Goal: Check status: Check status

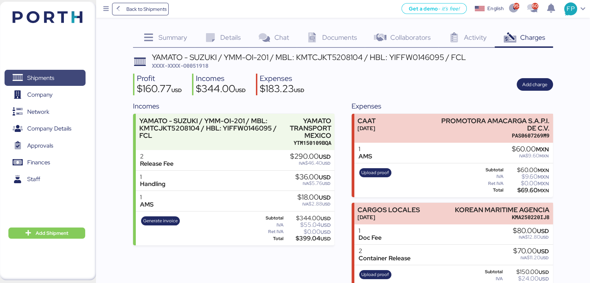
click at [65, 82] on span "Shipments" at bounding box center [44, 78] width 75 height 10
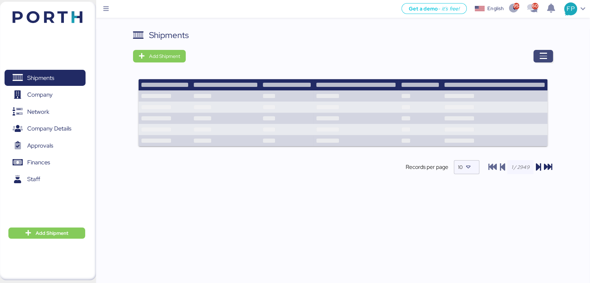
click at [538, 57] on span "button" at bounding box center [543, 56] width 20 height 13
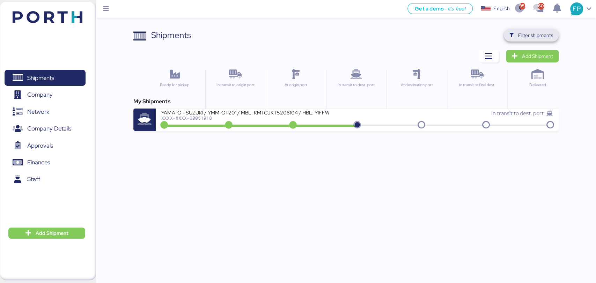
click at [542, 30] on span "Filter shipments" at bounding box center [531, 35] width 44 height 10
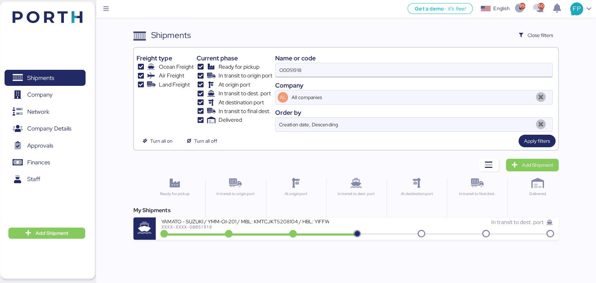
click at [293, 72] on input "O0051918" at bounding box center [413, 70] width 276 height 14
click at [292, 72] on input "O0051918" at bounding box center [413, 70] width 276 height 14
paste input "2031"
type input "O0052031"
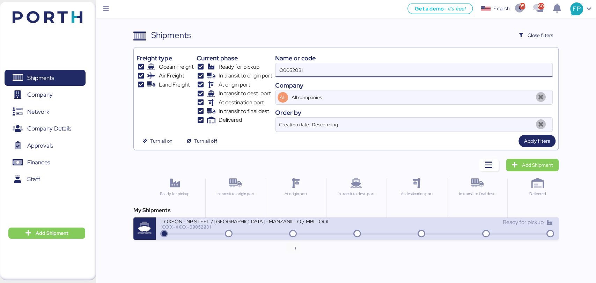
click at [300, 234] on icon at bounding box center [292, 234] width 33 height 8
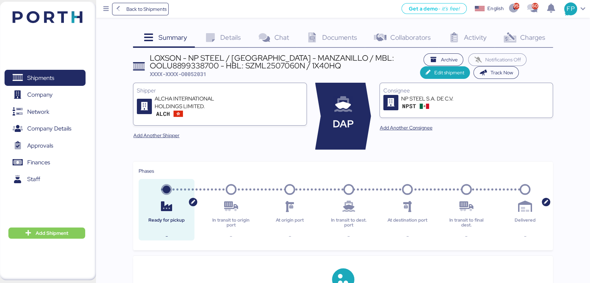
click at [531, 33] on span "Charges" at bounding box center [532, 37] width 25 height 9
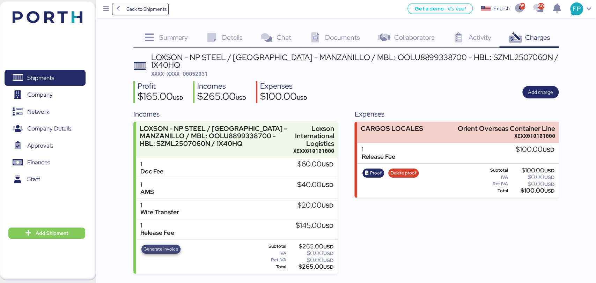
click at [162, 245] on span "Generate invoice" at bounding box center [160, 249] width 35 height 8
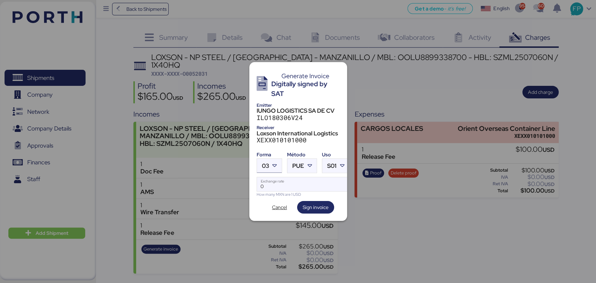
click at [270, 167] on div at bounding box center [275, 166] width 13 height 14
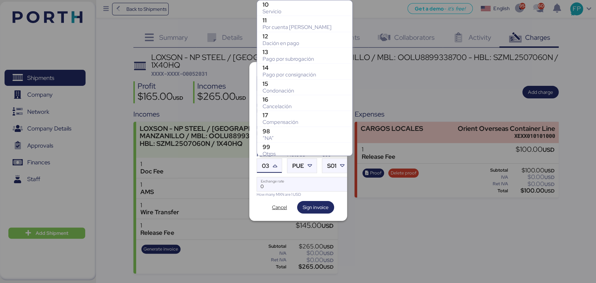
scroll to position [144, 0]
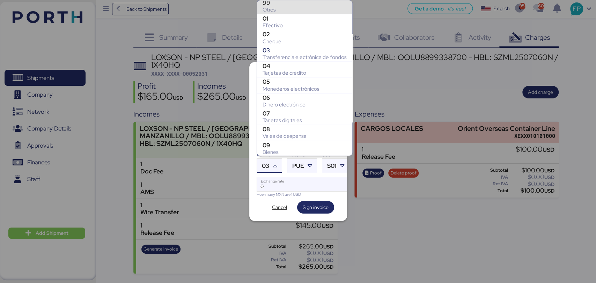
click at [271, 9] on div "Otros" at bounding box center [304, 9] width 84 height 7
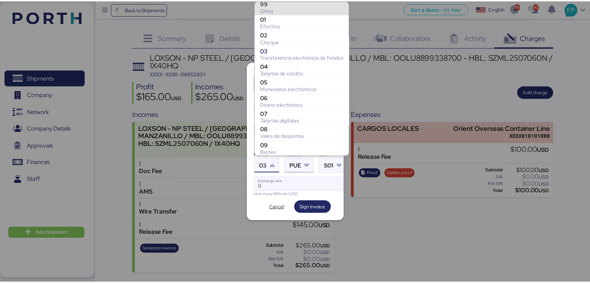
scroll to position [142, 0]
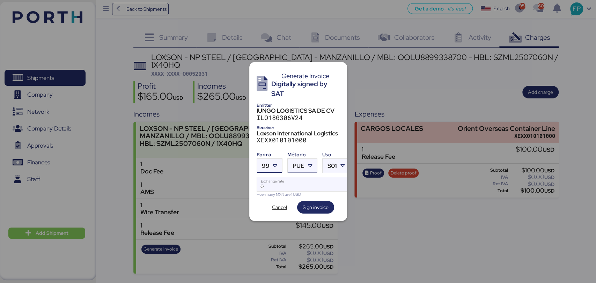
click at [294, 159] on div "PUE" at bounding box center [298, 166] width 12 height 14
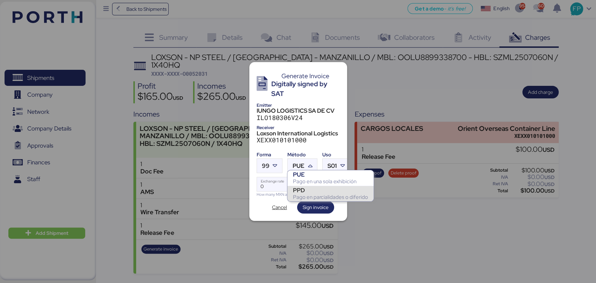
click at [303, 196] on div "Pago en parcialidades o diferido" at bounding box center [330, 197] width 75 height 7
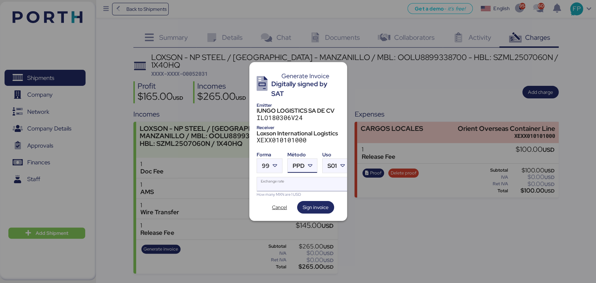
click at [285, 178] on input "Exchange rate" at bounding box center [303, 184] width 93 height 14
type input "0"
paste input "18.8176"
type input "18.8176"
click at [316, 208] on span "Sign invoice" at bounding box center [316, 207] width 26 height 10
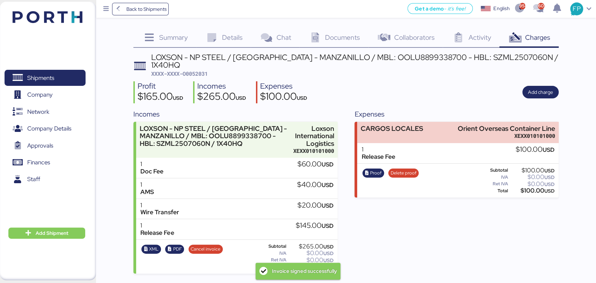
click at [202, 70] on span "XXXX-XXXX-O0052031" at bounding box center [179, 73] width 57 height 7
copy span "O0052031"
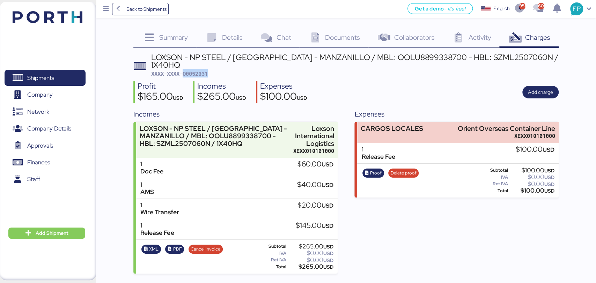
click at [193, 70] on span "XXXX-XXXX-O0052031" at bounding box center [179, 73] width 57 height 7
copy span "O0052031"
click at [307, 264] on div "$265.00 USD" at bounding box center [311, 266] width 46 height 5
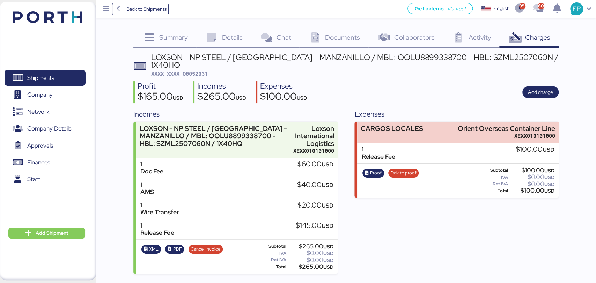
copy div "265.00"
click at [409, 53] on div "LOXSON - NP STEEL / SHANGHAI - MANZANILLO / MBL: OOLU8899338700 - HBL: SZML2507…" at bounding box center [354, 61] width 407 height 16
copy div "OOLU8899338700"
click at [204, 70] on span "XXXX-XXXX-O0052031" at bounding box center [179, 73] width 57 height 7
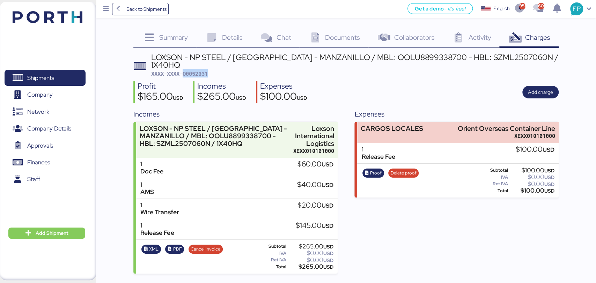
click at [204, 70] on span "XXXX-XXXX-O0052031" at bounding box center [179, 73] width 57 height 7
copy span "O0052031"
click at [66, 80] on span "Shipments" at bounding box center [44, 78] width 75 height 10
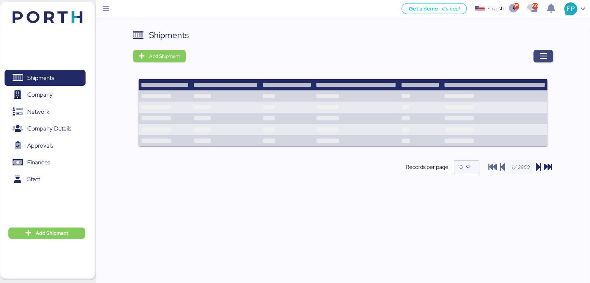
click at [544, 52] on icon "button" at bounding box center [543, 56] width 8 height 8
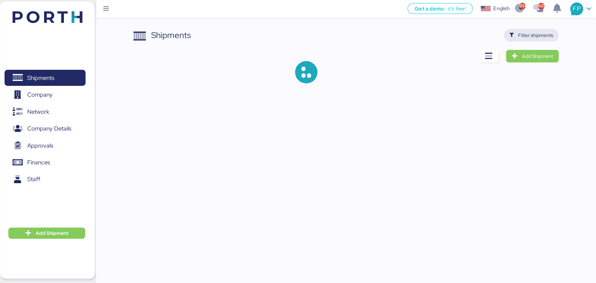
click at [534, 32] on span "Filter shipments" at bounding box center [535, 35] width 35 height 8
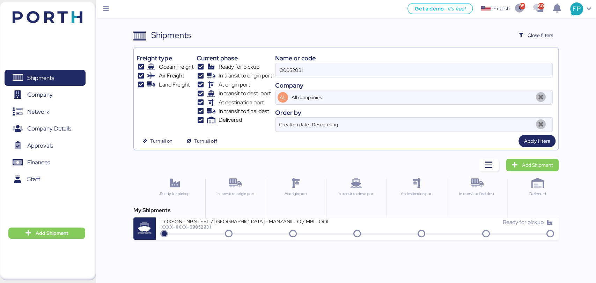
click at [293, 68] on input "O0052031" at bounding box center [413, 70] width 276 height 14
paste input "9"
type input "O0052039"
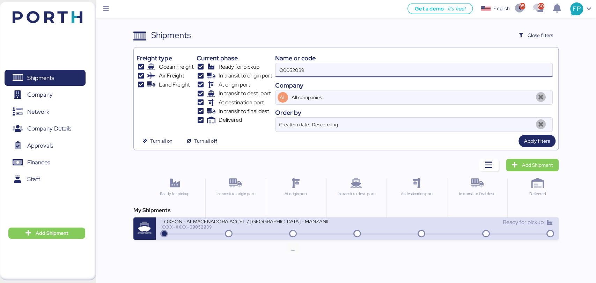
click at [305, 236] on icon at bounding box center [292, 234] width 33 height 8
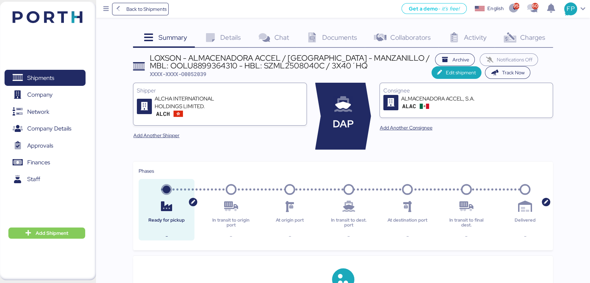
click at [525, 46] on div "Charges 0" at bounding box center [523, 38] width 58 height 19
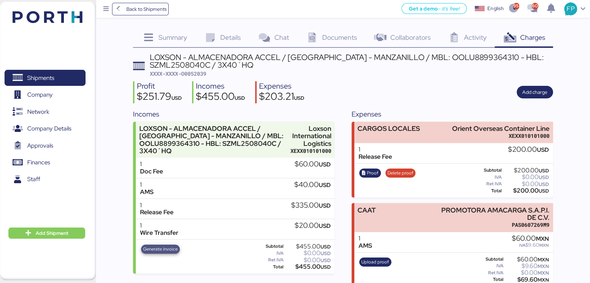
click at [159, 252] on span "Generate invoice" at bounding box center [160, 249] width 35 height 8
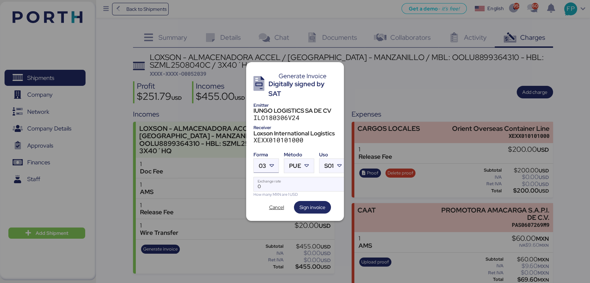
click at [264, 163] on span "03" at bounding box center [262, 166] width 7 height 6
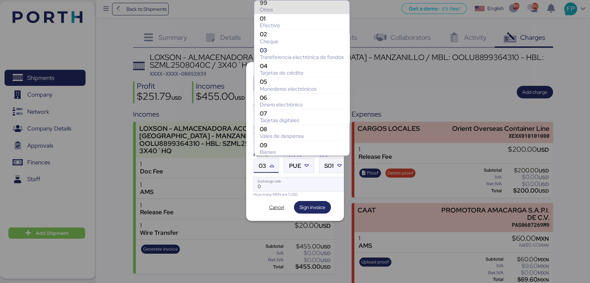
click at [276, 7] on div "Otros" at bounding box center [302, 9] width 84 height 7
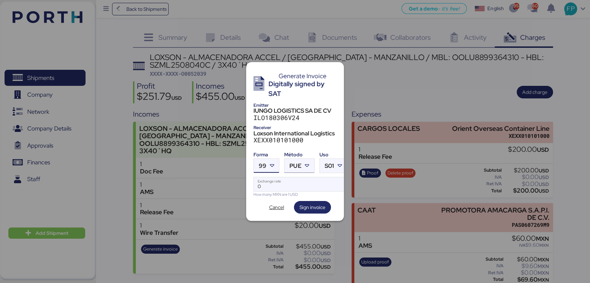
click at [304, 165] on icon at bounding box center [307, 165] width 7 height 7
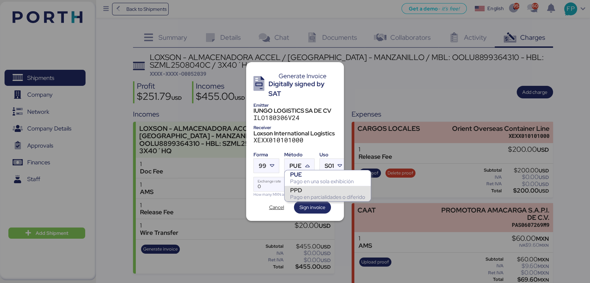
click at [304, 189] on div "PPD" at bounding box center [327, 190] width 75 height 7
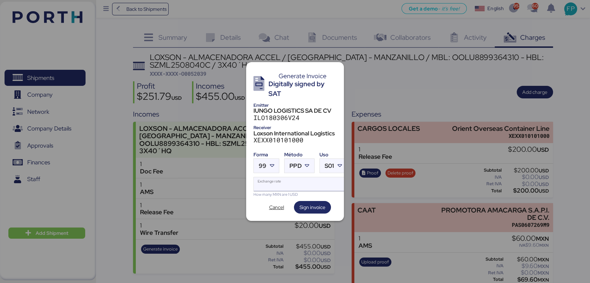
click at [273, 182] on input "Exchange rate" at bounding box center [300, 184] width 93 height 14
type input "0"
paste input "18.8176"
type input "18.8176"
click at [310, 204] on span "Sign invoice" at bounding box center [312, 207] width 26 height 8
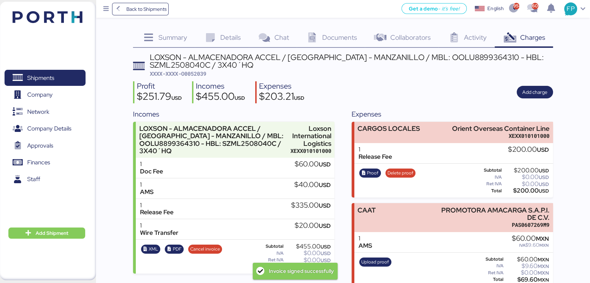
click at [193, 77] on div "LOXSON - ALMACENADORA ACCEL / SHANGHAI - MANZANILLO / MBL: OOLU8899364310 - HBL…" at bounding box center [343, 169] width 420 height 233
click at [195, 73] on span "XXXX-XXXX-O0052039" at bounding box center [178, 73] width 57 height 7
copy span "O0052039"
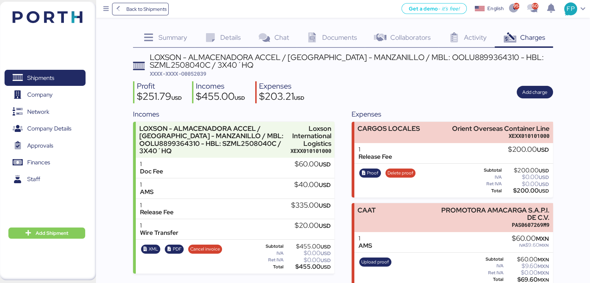
click at [307, 271] on div "Subtotal $455.00 USD IVA $0.00 USD Ret IVA $0.00 USD Total $455.00 USD" at bounding box center [292, 257] width 78 height 29
click at [305, 269] on div "$455.00 USD" at bounding box center [307, 266] width 46 height 5
copy div "455.00"
click at [449, 57] on div "LOXSON - ALMACENADORA ACCEL / SHANGHAI - MANZANILLO / MBL: OOLU8899364310 - HBL…" at bounding box center [351, 61] width 403 height 16
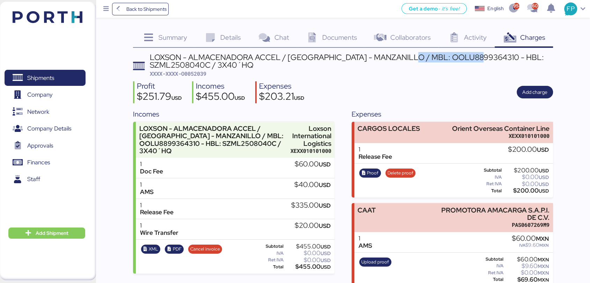
click at [449, 57] on div "LOXSON - ALMACENADORA ACCEL / SHANGHAI - MANZANILLO / MBL: OOLU8899364310 - HBL…" at bounding box center [351, 61] width 403 height 16
copy div "OOLU8899364310"
click at [198, 76] on span "XXXX-XXXX-O0052039" at bounding box center [178, 73] width 57 height 7
copy span "O0052039"
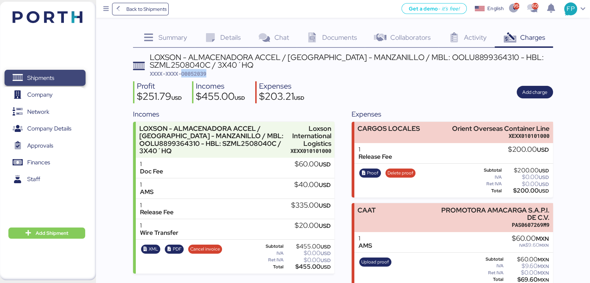
click at [38, 83] on span "Shipments" at bounding box center [44, 78] width 75 height 10
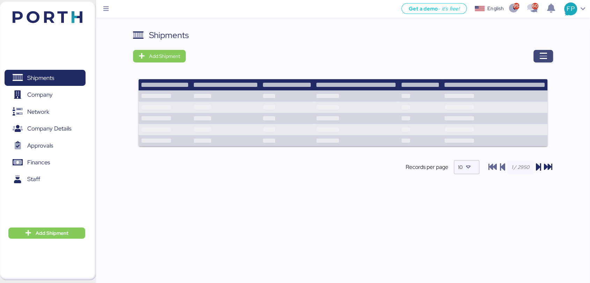
click at [550, 55] on span "button" at bounding box center [543, 56] width 20 height 13
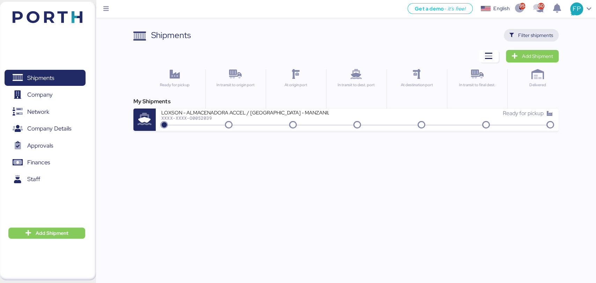
click at [527, 39] on span "Filter shipments" at bounding box center [535, 35] width 35 height 8
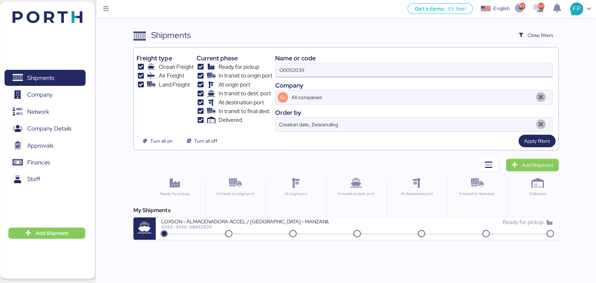
click at [293, 68] on input "O0052039" at bounding box center [413, 70] width 276 height 14
paste input "A0052021"
type input "A0052021"
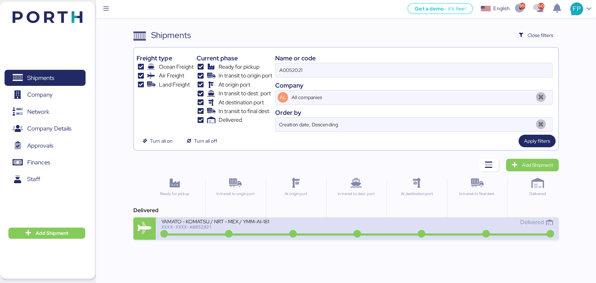
click at [300, 224] on div "XXXX-XXXX-A0052021" at bounding box center [244, 226] width 167 height 5
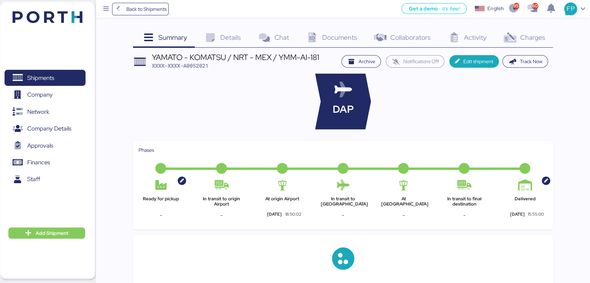
click at [522, 28] on div "Summary 0 Details 0 Chat 0 Documents 0 Collaborators 0 Activity 0 Charges 0 YAM…" at bounding box center [295, 248] width 590 height 497
click at [516, 42] on icon at bounding box center [509, 38] width 15 height 10
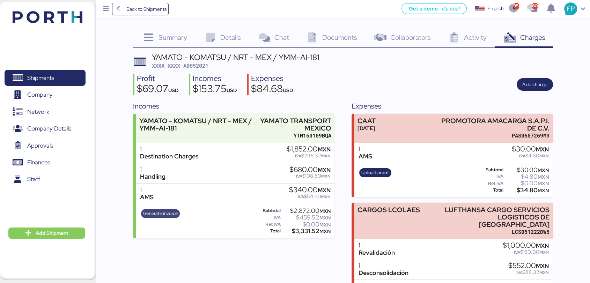
click at [156, 214] on span "Generate invoice" at bounding box center [160, 214] width 35 height 8
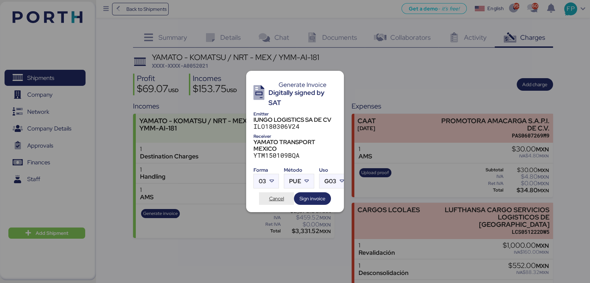
click at [283, 197] on span "Cancel" at bounding box center [276, 198] width 15 height 8
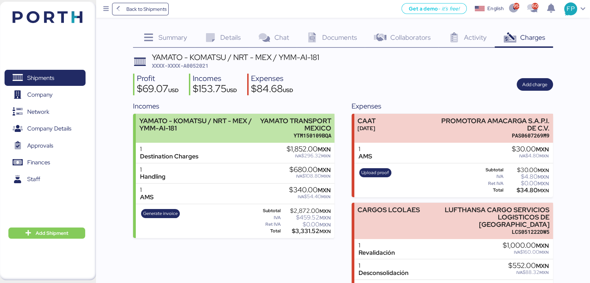
click at [240, 131] on div "YAMATO - KOMATSU / NRT - MEX / YMM-AI-181" at bounding box center [196, 124] width 114 height 15
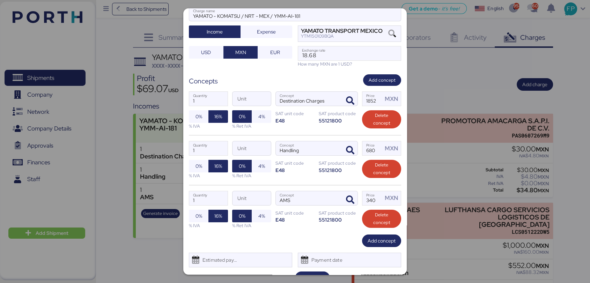
scroll to position [64, 0]
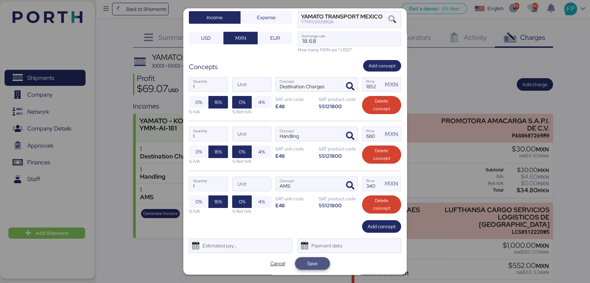
click at [307, 260] on span "Save" at bounding box center [312, 263] width 10 height 8
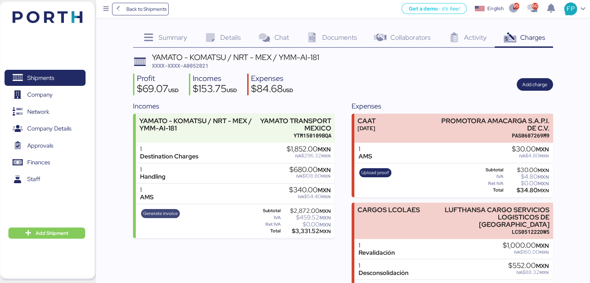
click at [159, 214] on span "Generate invoice" at bounding box center [160, 214] width 35 height 8
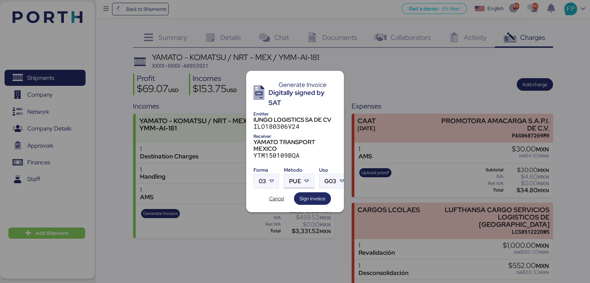
click at [298, 178] on span "PUE" at bounding box center [295, 181] width 12 height 6
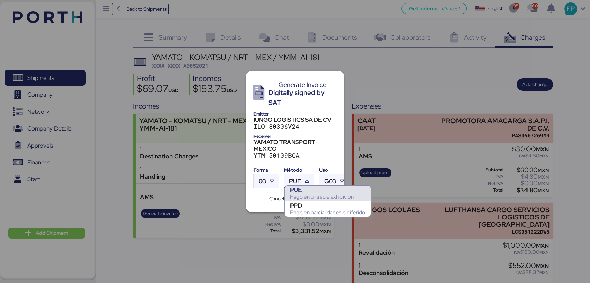
click at [311, 200] on div "PUE Pago en una sola exhibición" at bounding box center [327, 193] width 86 height 15
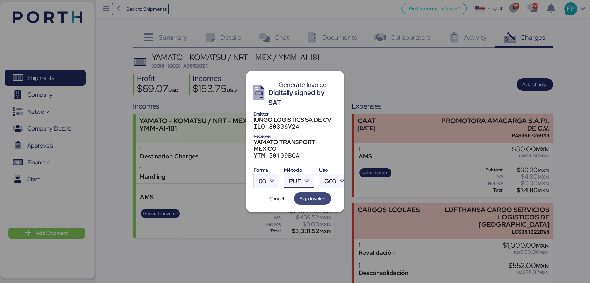
click at [313, 196] on span "Sign invoice" at bounding box center [312, 198] width 26 height 8
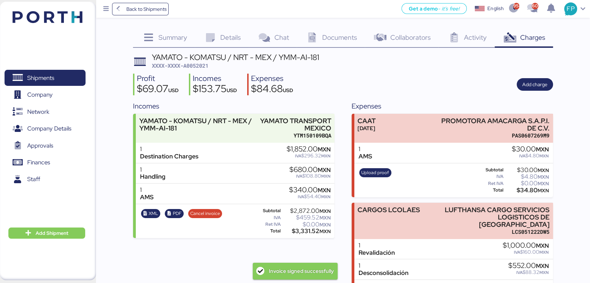
click at [203, 67] on span "XXXX-XXXX-A0052021" at bounding box center [180, 65] width 57 height 7
click at [202, 67] on span "XXXX-XXXX-A0052021" at bounding box center [180, 65] width 57 height 7
copy span "A0052021"
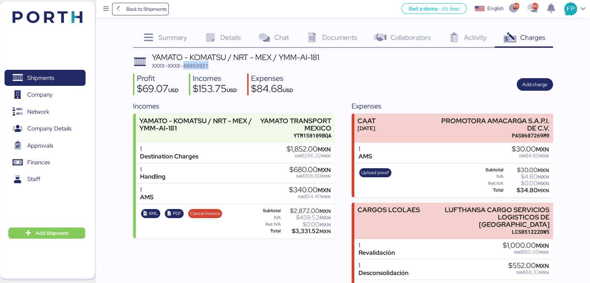
click at [246, 68] on div "YAMATO - KOMATSU / NRT - MEX / YMM-AI-181 XXXX-XXXX-A0052021" at bounding box center [235, 61] width 167 height 16
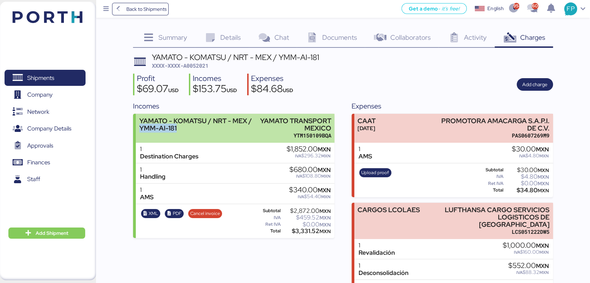
drag, startPoint x: 179, startPoint y: 129, endPoint x: 139, endPoint y: 126, distance: 40.6
click at [139, 126] on div "YAMATO - KOMATSU / NRT - MEX / YMM-AI-181 YAMATO TRANSPORT MEXICO YTM150109BQA" at bounding box center [235, 128] width 199 height 29
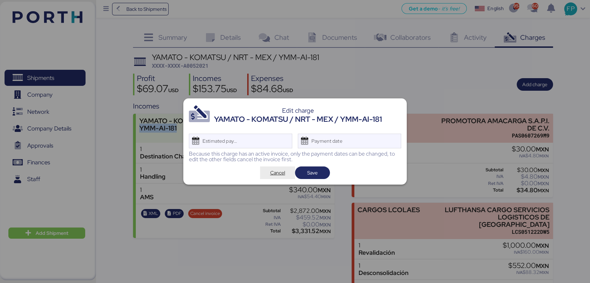
click at [285, 175] on span "Cancel" at bounding box center [277, 173] width 15 height 8
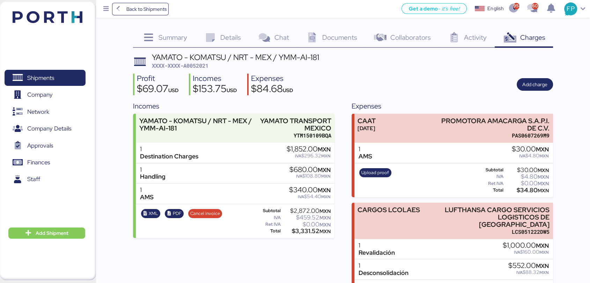
click at [308, 229] on div "$3,331.52 MXN" at bounding box center [306, 231] width 49 height 5
click at [200, 62] on span "XXXX-XXXX-A0052021" at bounding box center [180, 65] width 57 height 7
drag, startPoint x: 51, startPoint y: 81, endPoint x: 203, endPoint y: 5, distance: 170.2
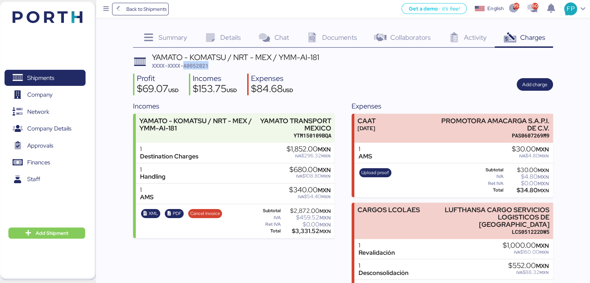
click at [51, 81] on span "Shipments" at bounding box center [40, 78] width 27 height 10
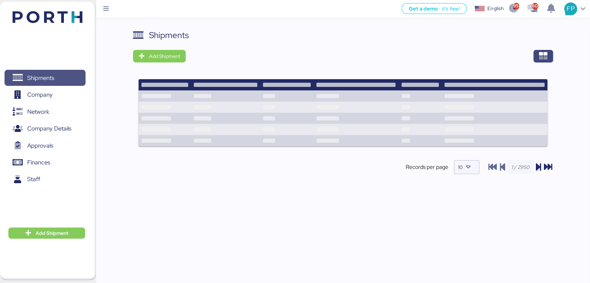
click at [545, 57] on icon "button" at bounding box center [543, 56] width 8 height 8
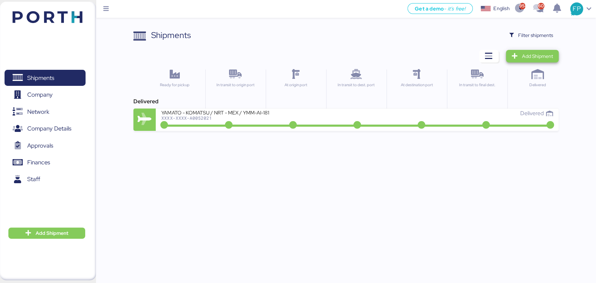
click at [545, 57] on span "Add Shipment" at bounding box center [537, 56] width 31 height 8
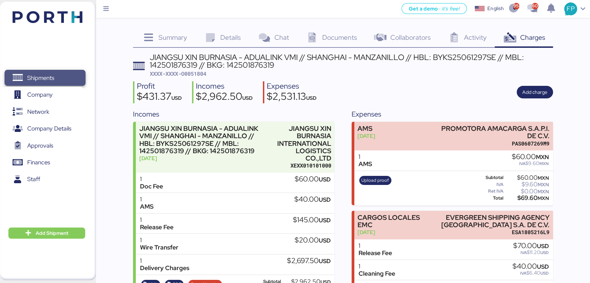
drag, startPoint x: 43, startPoint y: 76, endPoint x: 595, endPoint y: 72, distance: 551.7
click at [43, 76] on span "Shipments" at bounding box center [40, 78] width 27 height 10
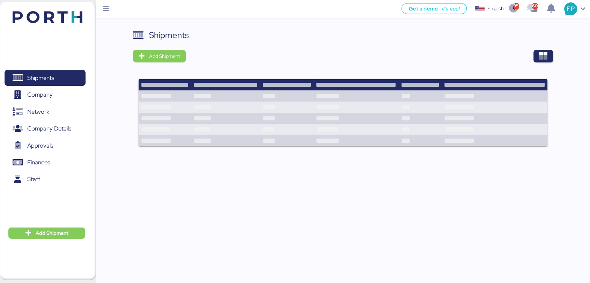
click at [542, 63] on div "Shipments Add Shipment" at bounding box center [343, 92] width 420 height 126
click at [542, 60] on icon "button" at bounding box center [543, 56] width 8 height 8
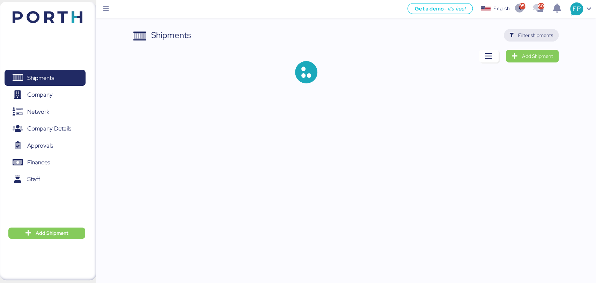
click at [544, 35] on span "Filter shipments" at bounding box center [535, 35] width 35 height 8
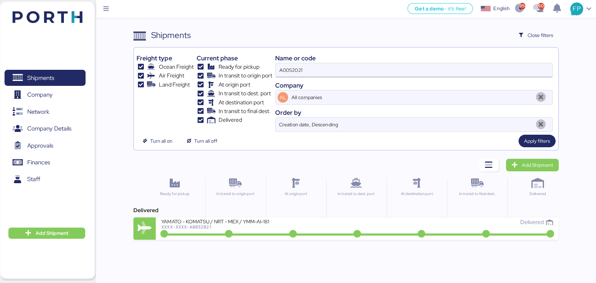
click at [293, 72] on input "A0052021" at bounding box center [413, 70] width 276 height 14
paste input "O0051918"
type input "O0051918"
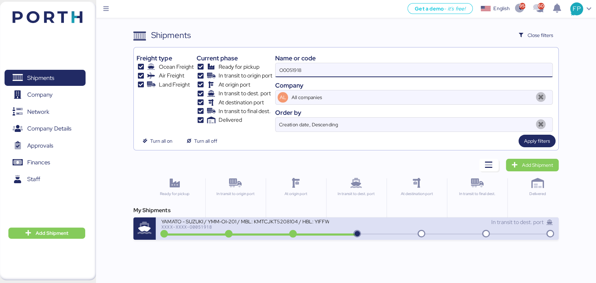
click at [273, 227] on div "XXXX-XXXX-O0051918" at bounding box center [244, 226] width 167 height 5
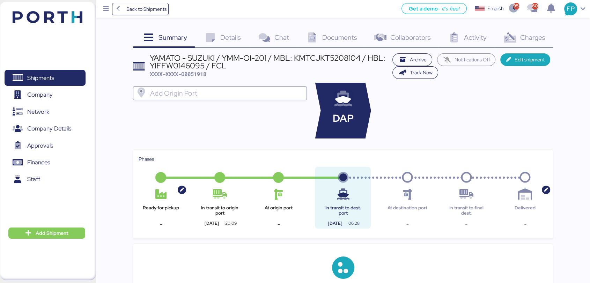
click at [534, 48] on div "Summary 0 Details 0 Chat 0 Documents 0 Collaborators 0 Activity 0 Charges 0 YAM…" at bounding box center [343, 267] width 420 height 477
click at [531, 45] on div "Charges 0" at bounding box center [523, 38] width 58 height 19
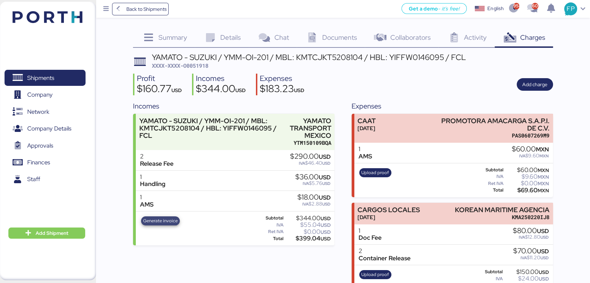
click at [156, 221] on span "Generate invoice" at bounding box center [160, 221] width 35 height 8
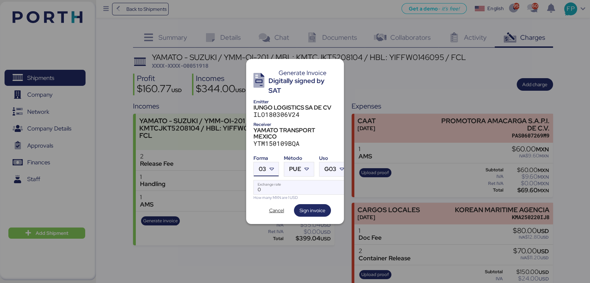
click at [267, 165] on div at bounding box center [272, 169] width 13 height 14
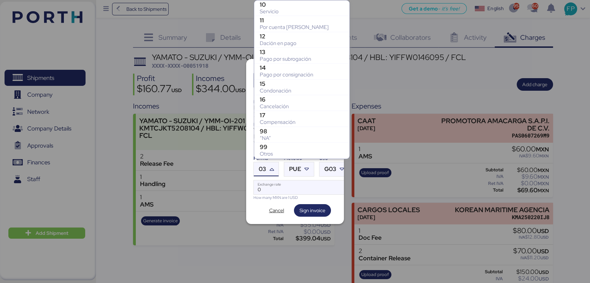
scroll to position [141, 0]
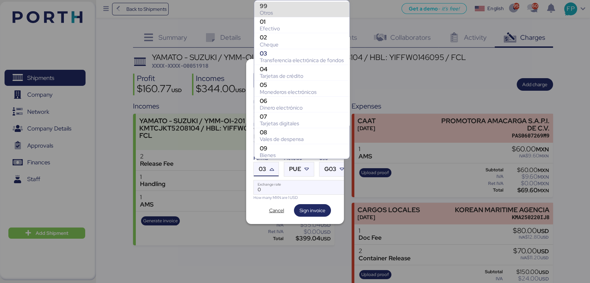
click at [277, 8] on div "99" at bounding box center [302, 5] width 84 height 7
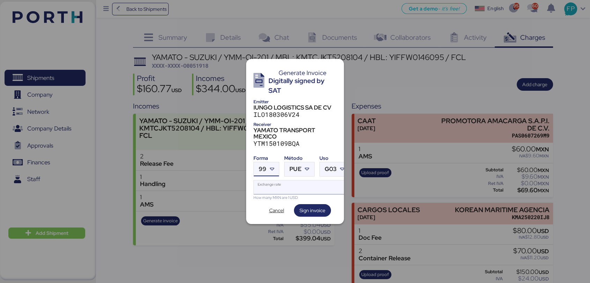
click at [296, 180] on input "Exchange rate" at bounding box center [301, 187] width 95 height 14
type input "0"
click at [296, 157] on div "Método" at bounding box center [299, 158] width 30 height 7
click at [299, 166] on span "PUE" at bounding box center [295, 169] width 12 height 6
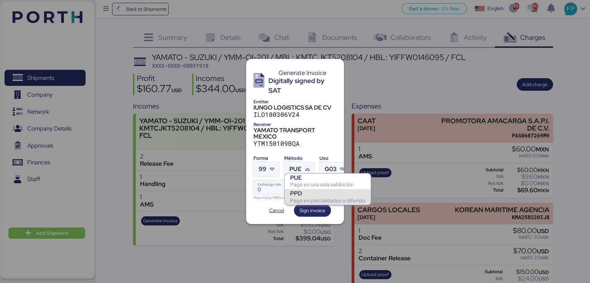
click at [310, 196] on div "PPD" at bounding box center [327, 193] width 75 height 7
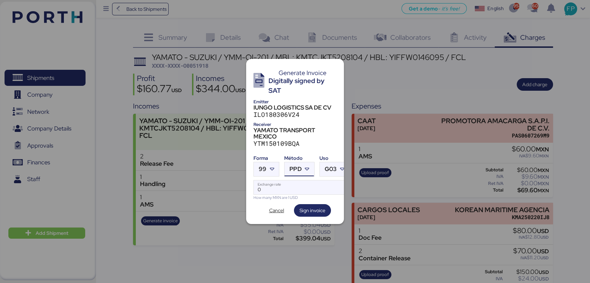
click at [285, 175] on div "Forma 99 Método PPD Uso G03 0 Exchange rate How many MXN are 1 USD" at bounding box center [294, 176] width 83 height 49
click at [284, 184] on input "Exchange rate" at bounding box center [301, 187] width 95 height 14
paste input "18.8176"
type input "18.8176"
click at [313, 206] on span "Sign invoice" at bounding box center [312, 210] width 26 height 8
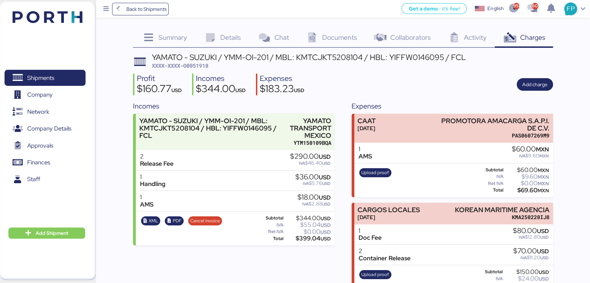
click at [200, 63] on span "XXXX-XXXX-O0051918" at bounding box center [180, 65] width 57 height 7
copy span "O0051918"
click at [314, 236] on div "$399.04 USD" at bounding box center [308, 238] width 46 height 5
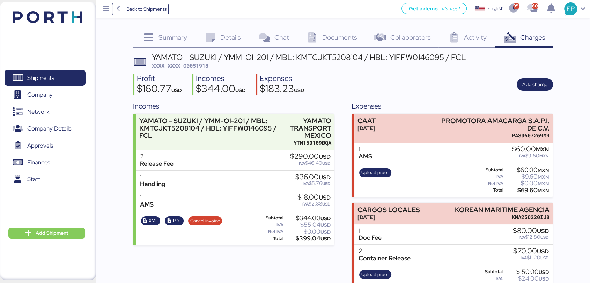
copy div "399.04"
drag, startPoint x: 221, startPoint y: 56, endPoint x: 269, endPoint y: 57, distance: 47.8
click at [269, 57] on div "YAMATO - SUZUKI / YMM-OI-201 / MBL: KMTCJKT5208104 / HBL: YIFFW0146095 / FCL" at bounding box center [309, 57] width 314 height 8
copy div "YMM-OI-201"
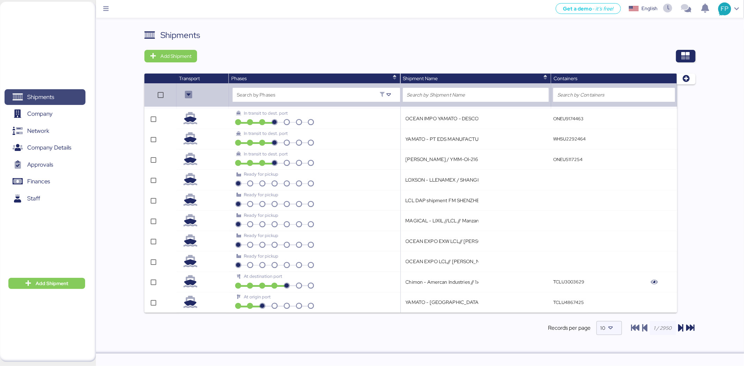
click at [64, 95] on span "Shipments" at bounding box center [44, 97] width 75 height 10
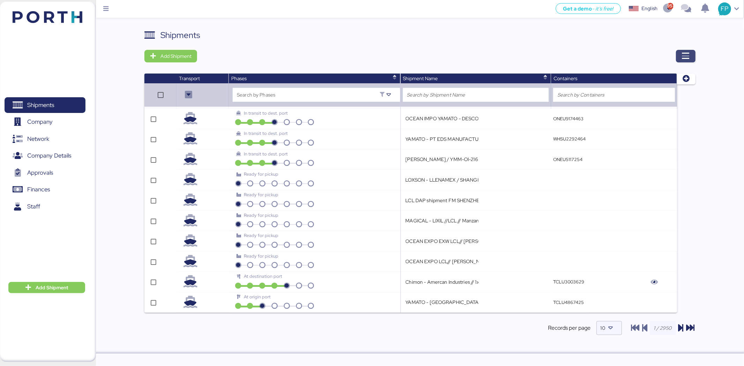
click at [686, 57] on icon "button" at bounding box center [686, 56] width 8 height 8
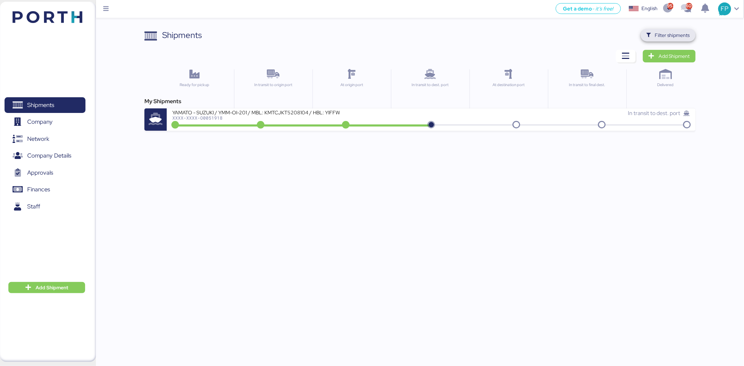
click at [683, 33] on span "Filter shipments" at bounding box center [672, 35] width 35 height 8
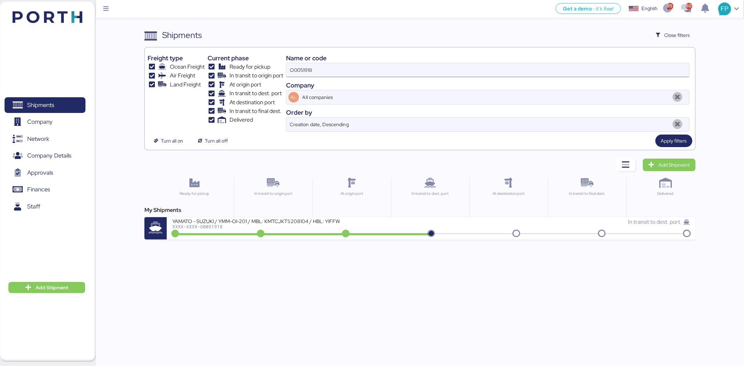
click at [300, 67] on input "O0051918" at bounding box center [487, 70] width 403 height 14
paste input "33"
type input "O0051933"
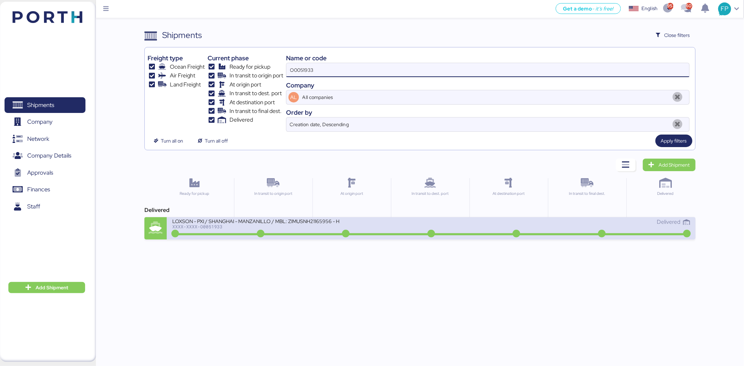
click at [336, 230] on div "LOXSON - PXI / SHANGHAI - MANZANILLO / MBL: ZIMUSNH21165956 - HBL: CSSE25061218…" at bounding box center [301, 225] width 259 height 15
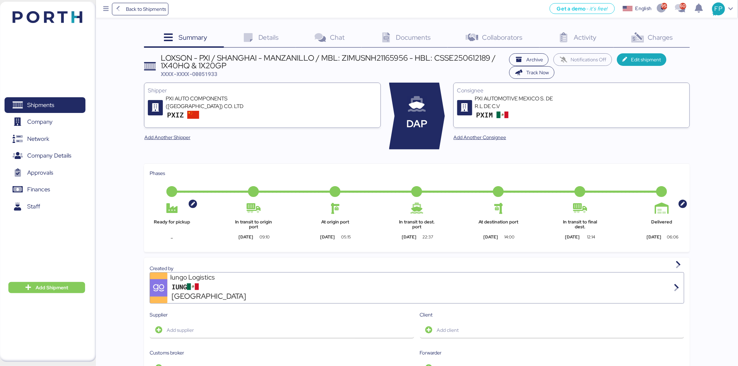
click at [664, 33] on span "Charges" at bounding box center [660, 37] width 25 height 9
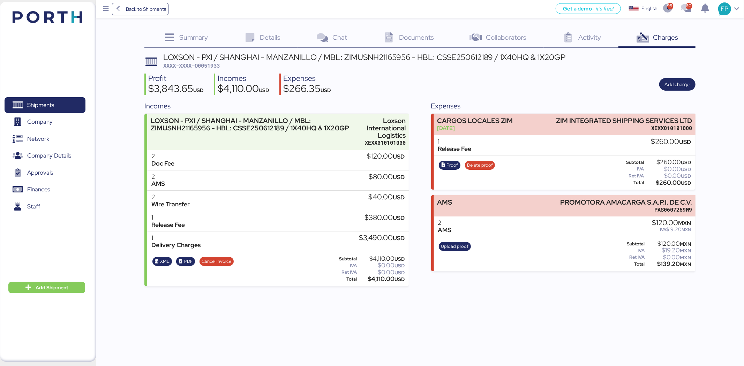
click at [217, 67] on span "XXXX-XXXX-O0051933" at bounding box center [191, 65] width 57 height 7
copy span "O0051933"
click at [208, 71] on div "LOXSON - PXI / SHANGHAI - MANZANILLO / MBL: ZIMUSNH21165956 - HBL: CSSE25061218…" at bounding box center [419, 169] width 551 height 233
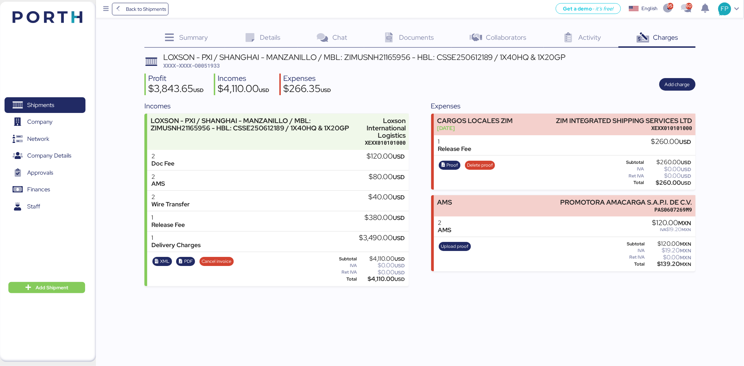
click at [212, 67] on span "XXXX-XXXX-O0051933" at bounding box center [191, 65] width 57 height 7
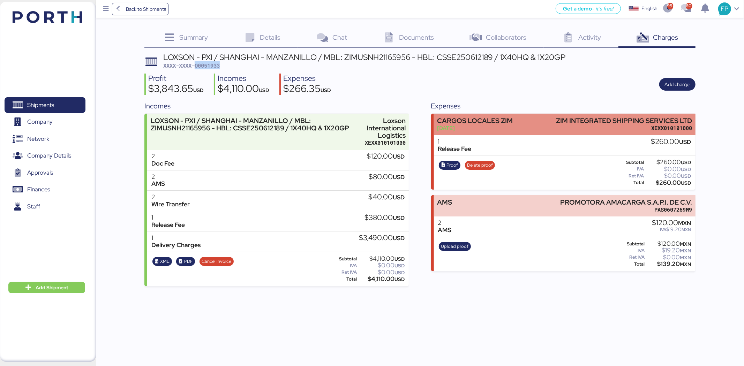
copy span "O0051933"
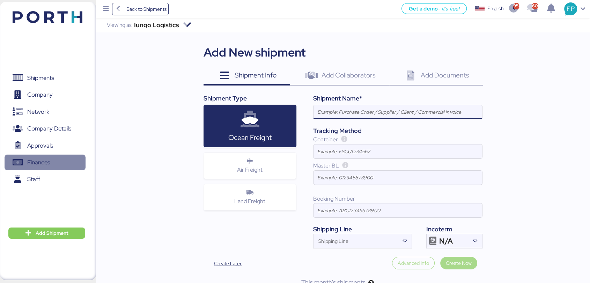
click at [40, 159] on span "Finances" at bounding box center [38, 162] width 23 height 10
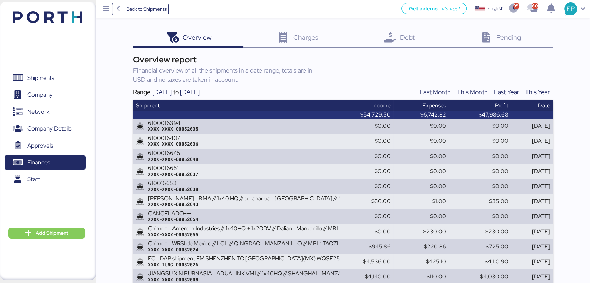
click at [405, 40] on span "Debt" at bounding box center [407, 37] width 15 height 9
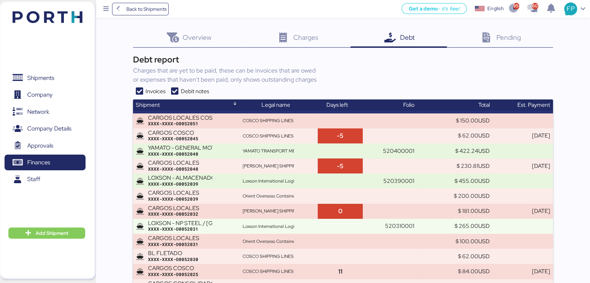
click at [176, 90] on icon at bounding box center [174, 91] width 13 height 8
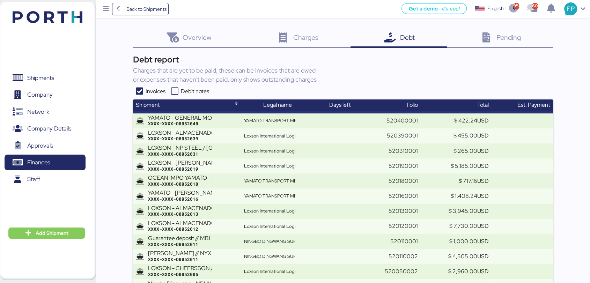
drag, startPoint x: 174, startPoint y: 89, endPoint x: 160, endPoint y: 91, distance: 14.7
click at [174, 89] on icon at bounding box center [174, 91] width 13 height 8
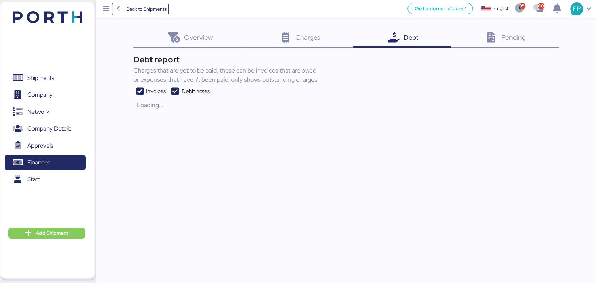
click at [143, 89] on icon at bounding box center [139, 91] width 13 height 8
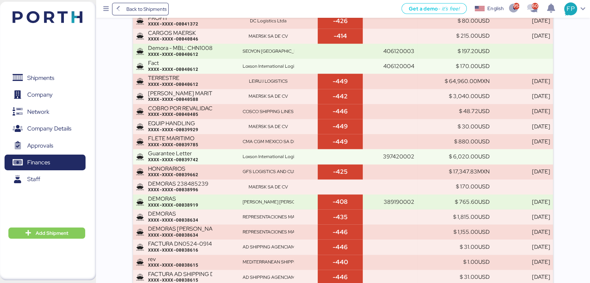
scroll to position [7182, 0]
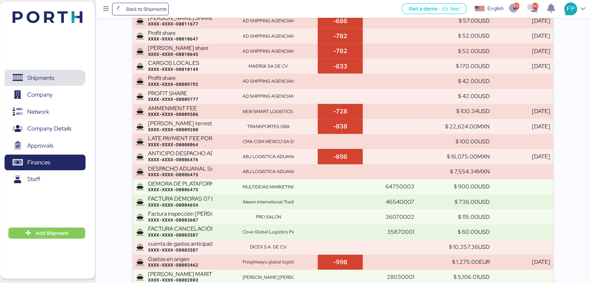
drag, startPoint x: 40, startPoint y: 78, endPoint x: 64, endPoint y: 46, distance: 39.8
click at [40, 78] on span "Shipments" at bounding box center [40, 78] width 27 height 10
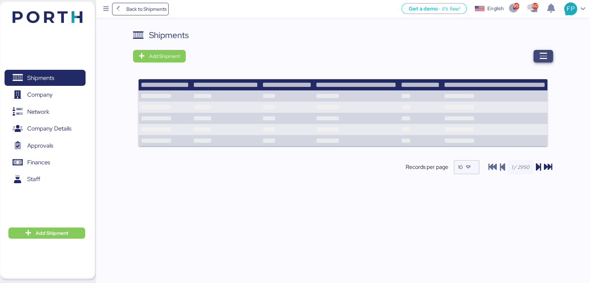
click at [539, 54] on icon "button" at bounding box center [543, 56] width 8 height 8
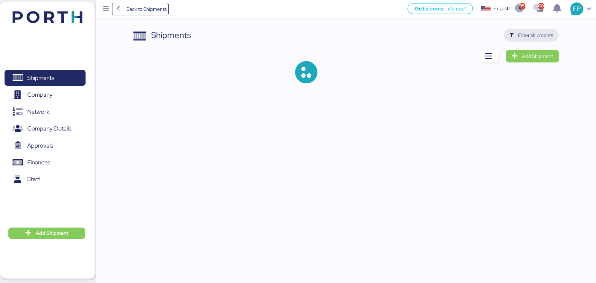
click at [538, 37] on span "Filter shipments" at bounding box center [535, 35] width 35 height 8
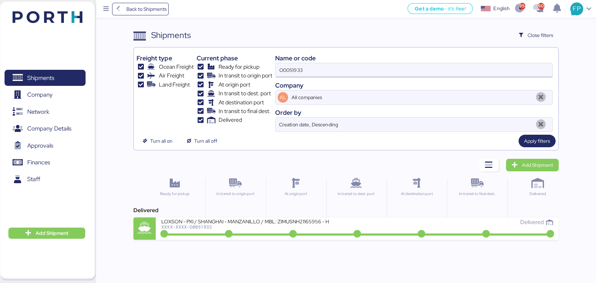
click at [293, 63] on input "O0051933" at bounding box center [413, 70] width 276 height 14
click at [291, 70] on input "O0051933" at bounding box center [413, 70] width 276 height 14
paste input "45"
type input "O0051945"
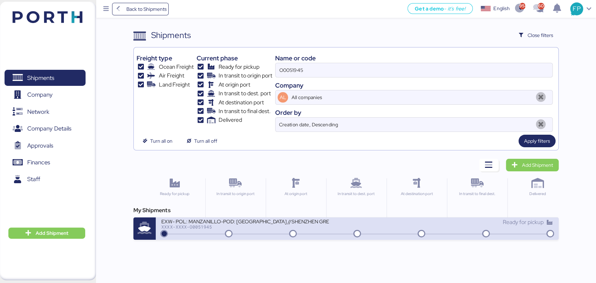
click at [273, 229] on div "XXXX-XXXX-O0051945" at bounding box center [244, 226] width 167 height 5
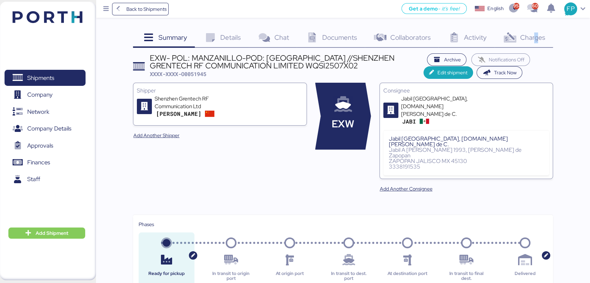
click at [536, 41] on span "Charges" at bounding box center [532, 37] width 25 height 9
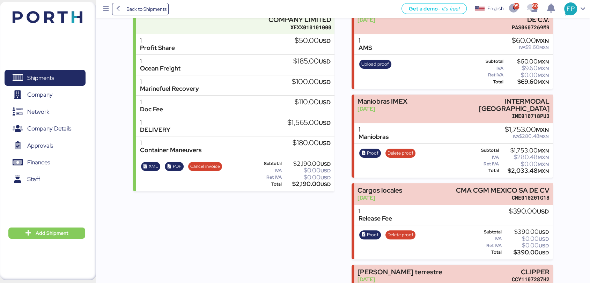
scroll to position [176, 0]
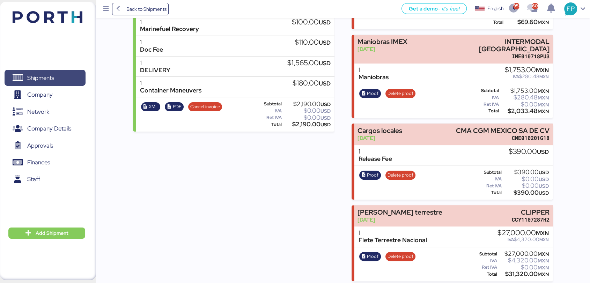
click at [44, 79] on span "Shipments" at bounding box center [40, 78] width 27 height 10
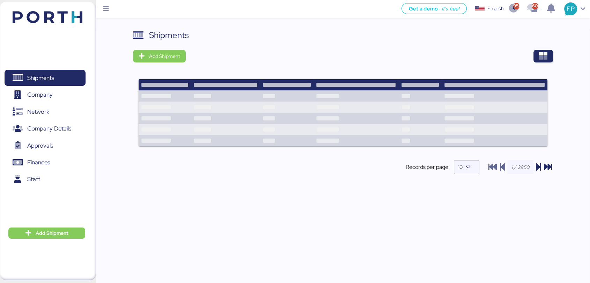
click at [553, 52] on div "Shipments Add Shipment Records per page 10" at bounding box center [343, 158] width 494 height 258
click at [552, 52] on span "button" at bounding box center [543, 56] width 20 height 13
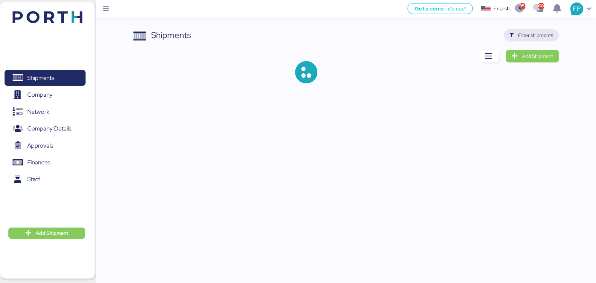
click at [528, 36] on span "Filter shipments" at bounding box center [535, 35] width 35 height 8
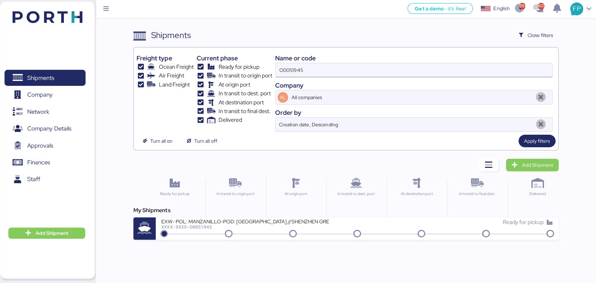
click at [290, 68] on input "O0051945" at bounding box center [413, 70] width 276 height 14
paste input "0733"
type input "O0050733"
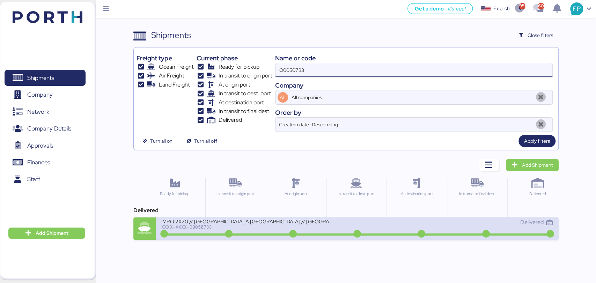
click at [243, 219] on div "IMPO 2X20 // [GEOGRAPHIC_DATA] A [GEOGRAPHIC_DATA] // [GEOGRAPHIC_DATA] STONE -…" at bounding box center [244, 221] width 167 height 6
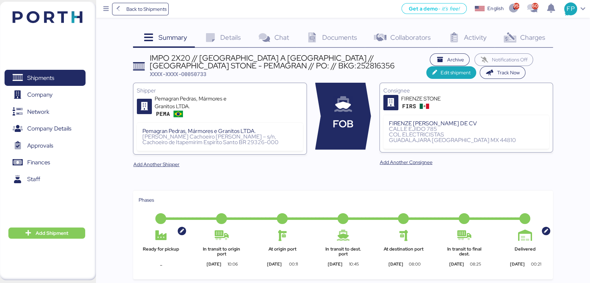
click at [539, 40] on span "Charges" at bounding box center [532, 37] width 25 height 9
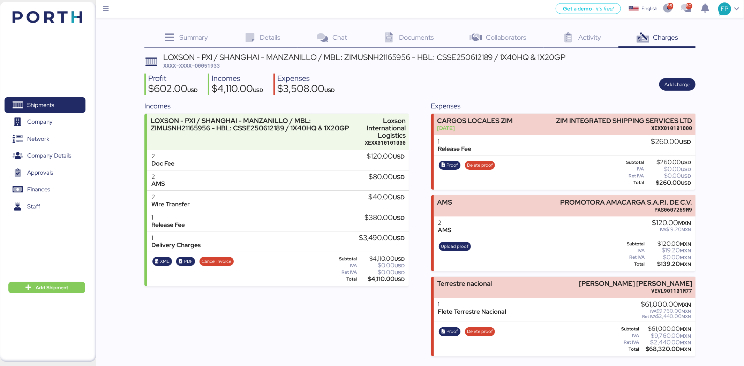
click at [204, 67] on span "XXXX-XXXX-O0051933" at bounding box center [191, 65] width 57 height 7
copy span "O0051933"
drag, startPoint x: 589, startPoint y: 282, endPoint x: 709, endPoint y: 274, distance: 120.6
click at [709, 274] on div "Summary 0 Details 0 Chat 0 Documents 0 Collaborators 0 Activity 0 Charges 0 LOX…" at bounding box center [372, 178] width 744 height 357
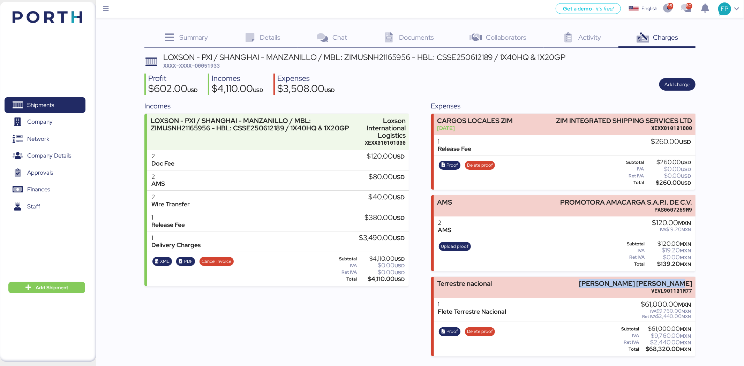
copy div "[PERSON_NAME] [PERSON_NAME]"
click at [660, 353] on div "Proof Delete proof Subtotal $61,000.00 MXN IVA $9,760.00 MXN Ret IVA $2,440.00 …" at bounding box center [565, 339] width 262 height 34
click at [663, 349] on div "$68,320.00 MXN" at bounding box center [666, 349] width 51 height 5
click at [663, 350] on div "$68,320.00 MXN" at bounding box center [666, 349] width 51 height 5
copy div "68,320.00"
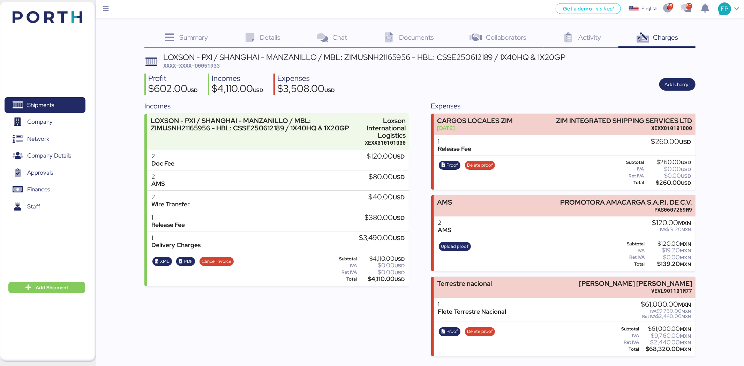
click at [663, 349] on div "$68,320.00 MXN" at bounding box center [666, 349] width 51 height 5
copy div "68,320.00"
click at [445, 331] on icon "button" at bounding box center [443, 332] width 5 height 5
click at [208, 68] on span "XXXX-XXXX-O0051933" at bounding box center [191, 65] width 57 height 7
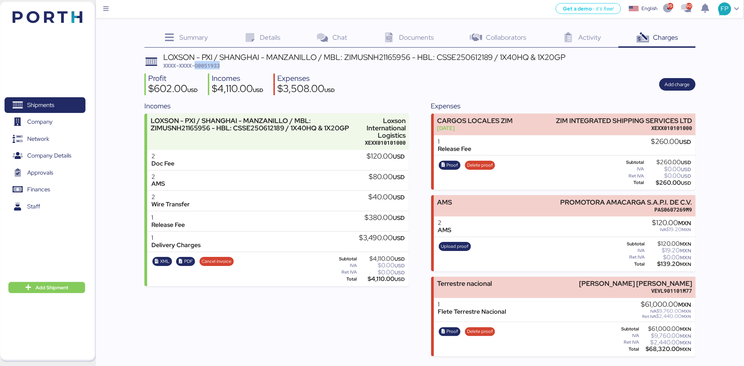
click at [208, 68] on span "XXXX-XXXX-O0051933" at bounding box center [191, 65] width 57 height 7
copy span "O0051933"
click at [671, 337] on div "$9,760.00 MXN" at bounding box center [666, 336] width 51 height 5
click at [666, 347] on div "$68,320.00 MXN" at bounding box center [666, 349] width 51 height 5
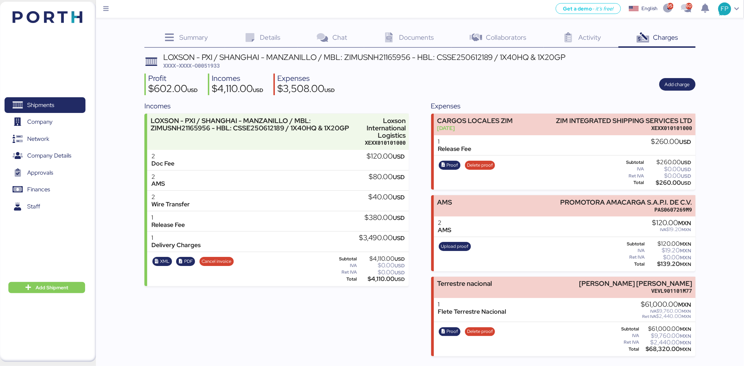
click at [665, 347] on div "$68,320.00 MXN" at bounding box center [666, 349] width 51 height 5
copy div "68,320.00"
drag, startPoint x: 197, startPoint y: 71, endPoint x: 201, endPoint y: 68, distance: 5.0
click at [197, 71] on div "LOXSON - PXI / [GEOGRAPHIC_DATA] - MANZANILLO / MBL: ZIMUSNH21165956 - HBL: CSS…" at bounding box center [419, 204] width 551 height 303
click at [203, 67] on span "XXXX-XXXX-O0051933" at bounding box center [191, 65] width 57 height 7
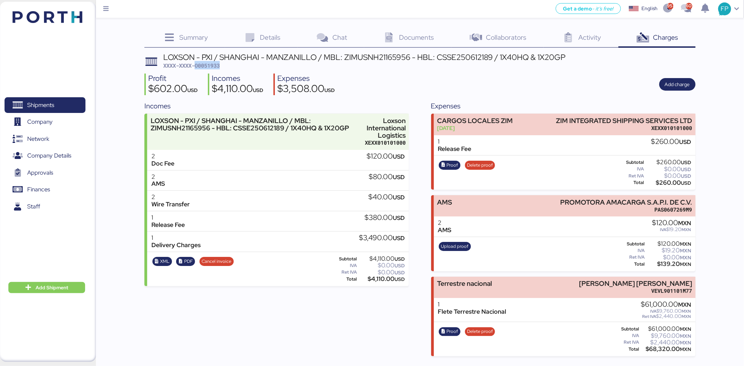
click at [203, 67] on span "XXXX-XXXX-O0051933" at bounding box center [191, 65] width 57 height 7
copy span "O0051933"
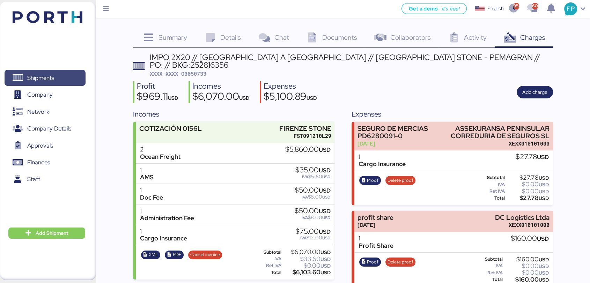
click at [77, 76] on span "Shipments" at bounding box center [44, 78] width 75 height 10
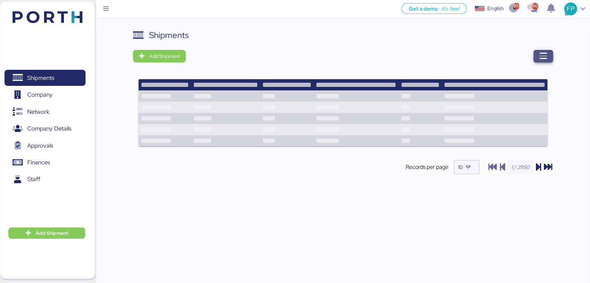
drag, startPoint x: 548, startPoint y: 53, endPoint x: 424, endPoint y: 6, distance: 133.1
click at [547, 53] on span "button" at bounding box center [543, 56] width 20 height 13
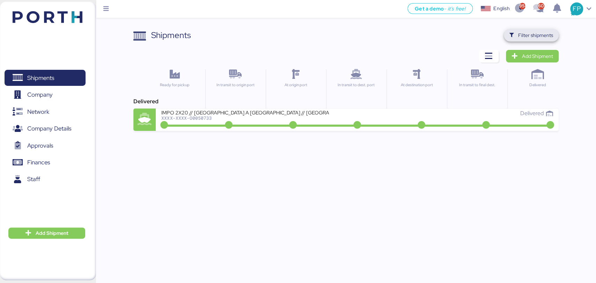
click at [527, 35] on span "Filter shipments" at bounding box center [535, 35] width 35 height 8
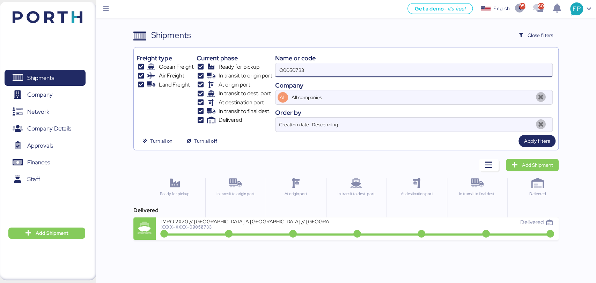
click at [301, 66] on input "O0050733" at bounding box center [413, 70] width 276 height 14
type input "49526"
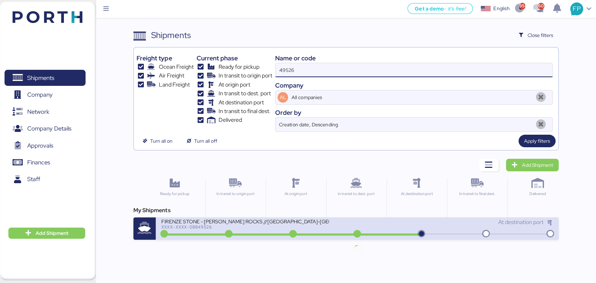
click at [353, 231] on icon at bounding box center [356, 234] width 33 height 8
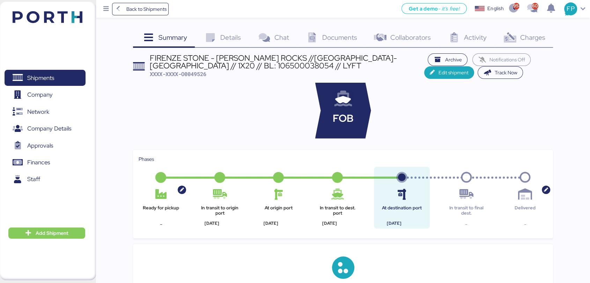
click at [544, 41] on span "Charges" at bounding box center [532, 37] width 25 height 9
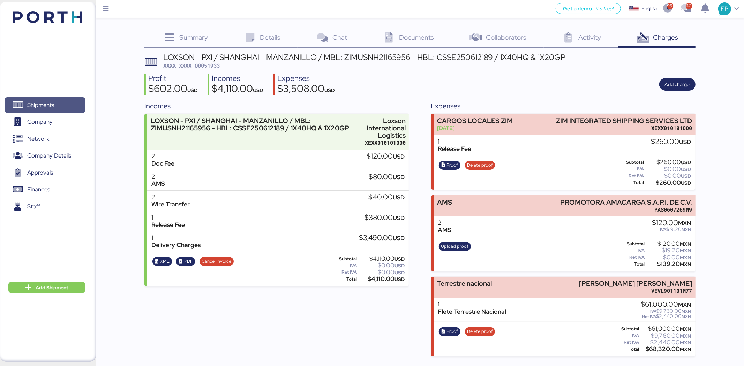
drag, startPoint x: 0, startPoint y: 0, endPoint x: 45, endPoint y: 103, distance: 112.2
click at [45, 103] on span "Shipments" at bounding box center [40, 105] width 27 height 10
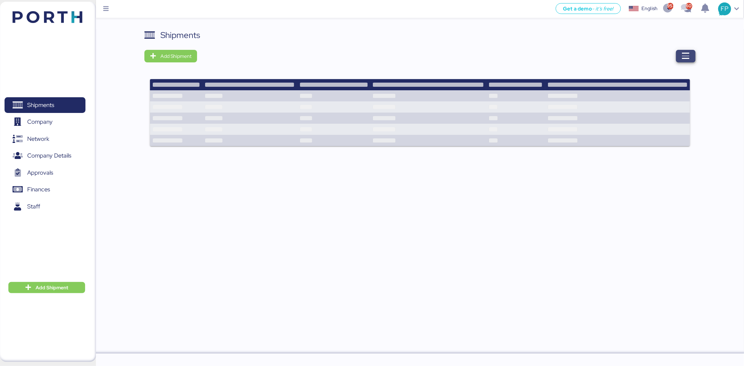
click at [676, 60] on span "button" at bounding box center [686, 56] width 20 height 13
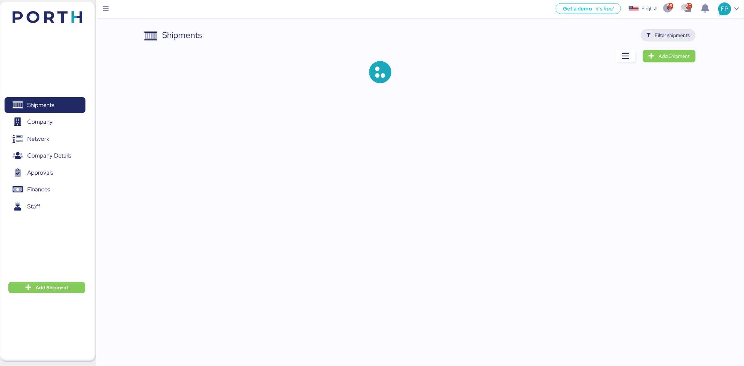
click at [683, 40] on span "Filter shipments" at bounding box center [669, 35] width 44 height 10
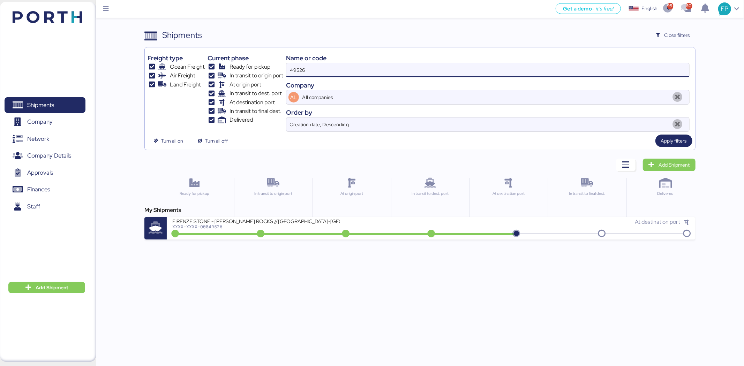
click at [295, 68] on input "49526" at bounding box center [487, 70] width 403 height 14
paste input "O0050733"
type input "O0050733"
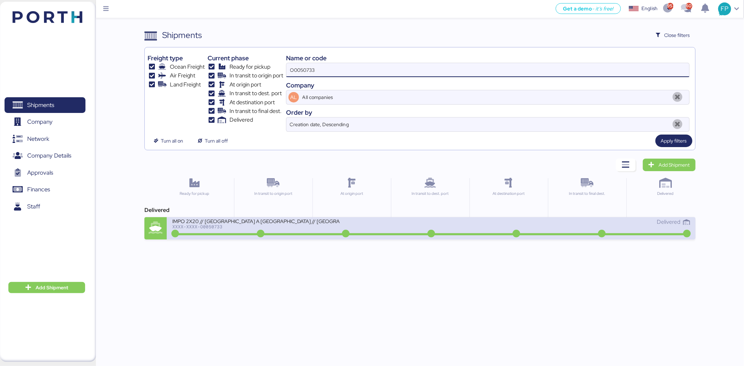
click at [323, 231] on div "IMPO 2X20 // [GEOGRAPHIC_DATA] A [GEOGRAPHIC_DATA] // [GEOGRAPHIC_DATA] STONE -…" at bounding box center [301, 225] width 259 height 15
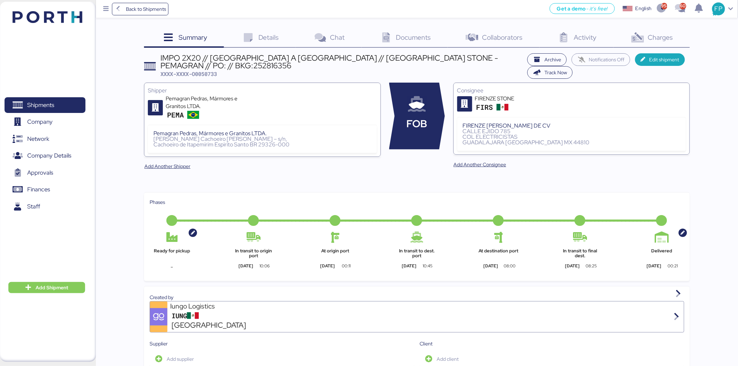
click at [659, 31] on div "Charges 0" at bounding box center [652, 38] width 76 height 19
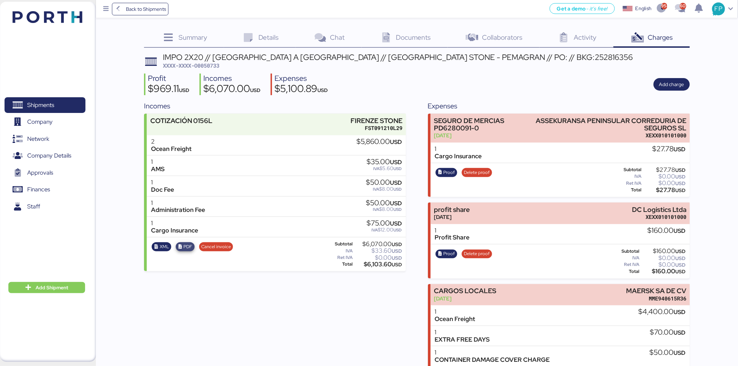
click at [186, 250] on span "PDF" at bounding box center [188, 247] width 9 height 8
click at [250, 103] on div "Incomes" at bounding box center [275, 106] width 262 height 10
click at [215, 72] on div "IMPO 2X20 // [GEOGRAPHIC_DATA] A [GEOGRAPHIC_DATA] // [GEOGRAPHIC_DATA] STONE -…" at bounding box center [417, 298] width 546 height 491
click at [212, 67] on span "XXXX-XXXX-O0050733" at bounding box center [191, 65] width 57 height 7
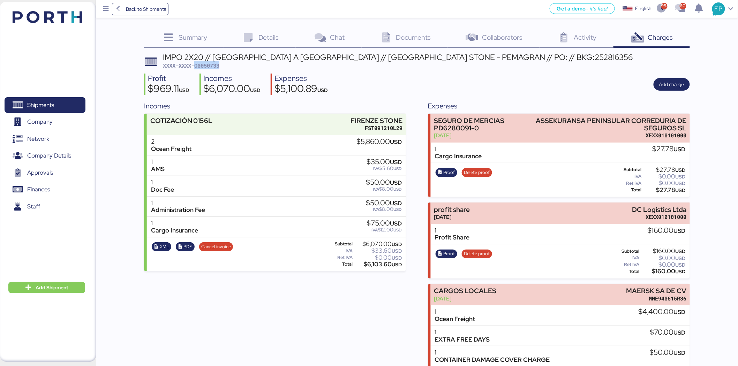
copy span "O0050733"
click at [52, 110] on span "Shipments" at bounding box center [44, 105] width 75 height 10
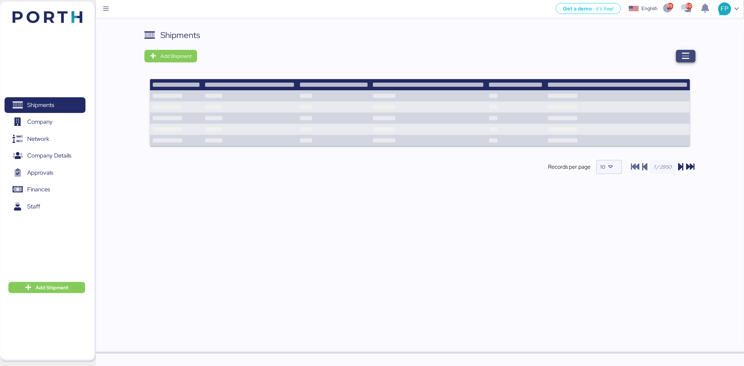
click at [678, 58] on span "button" at bounding box center [686, 56] width 20 height 13
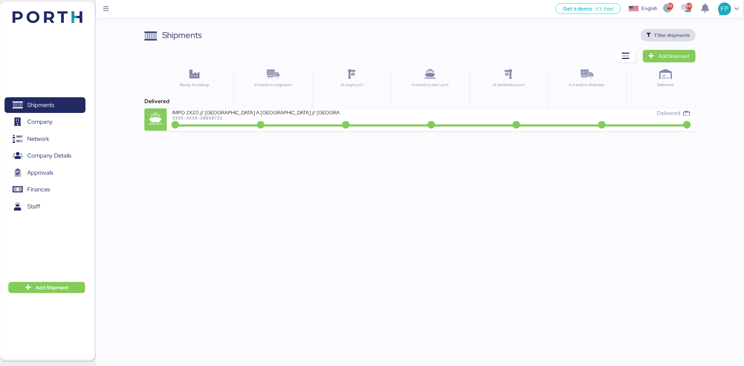
drag, startPoint x: 683, startPoint y: 32, endPoint x: 458, endPoint y: 27, distance: 225.1
click at [682, 32] on span "Filter shipments" at bounding box center [672, 35] width 35 height 8
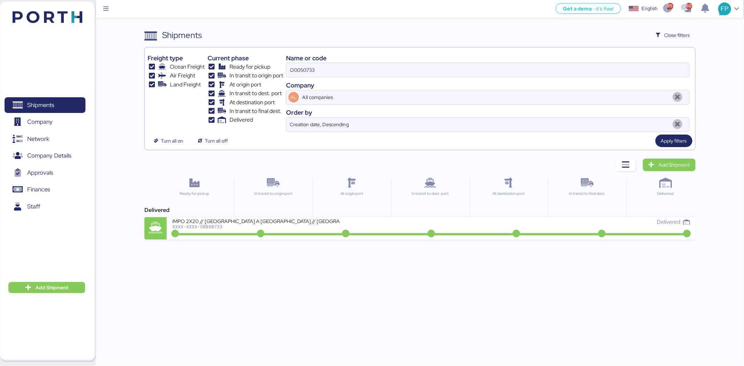
click at [284, 76] on div "Freight type Ocean Freight Air Freight Land Freight Current phase Ready for pic…" at bounding box center [420, 91] width 545 height 82
drag, startPoint x: 284, startPoint y: 76, endPoint x: 333, endPoint y: 58, distance: 51.9
click at [284, 75] on div "Freight type Ocean Freight Air Freight Land Freight Current phase Ready for pic…" at bounding box center [420, 91] width 545 height 82
click at [296, 69] on input "O0050733" at bounding box center [487, 70] width 403 height 14
click at [297, 69] on input "O0050733" at bounding box center [487, 70] width 403 height 14
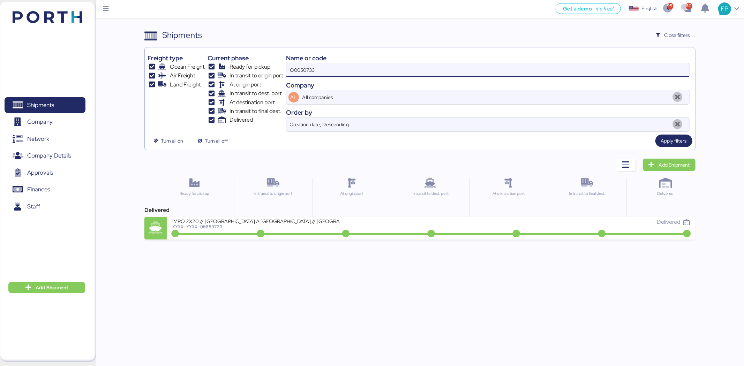
click at [299, 70] on input "O0050733" at bounding box center [487, 70] width 403 height 14
paste input "675"
type input "O0050675"
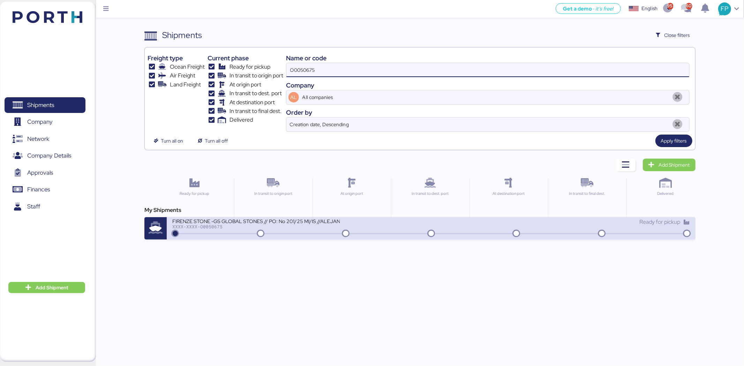
click at [341, 223] on div "FIRENZE STONE -GS GLOBAL STONES // PO: No 201/25 MI/IS //ALEJANDRIA-ALTAMIRA //…" at bounding box center [301, 225] width 259 height 15
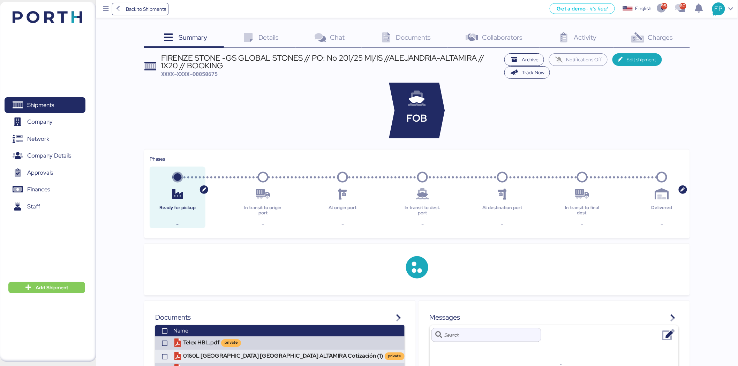
click at [653, 40] on span "Charges" at bounding box center [660, 37] width 25 height 9
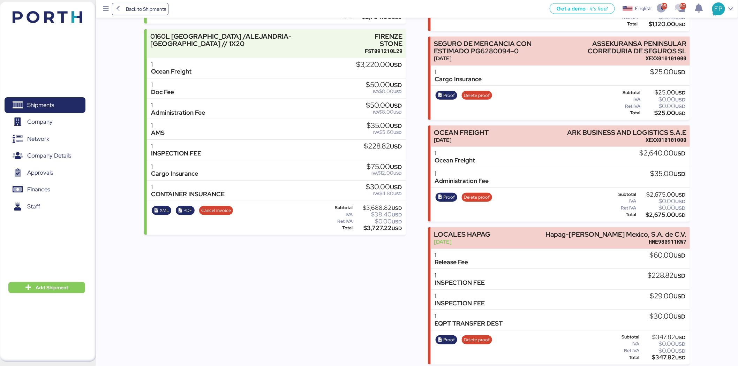
scroll to position [155, 0]
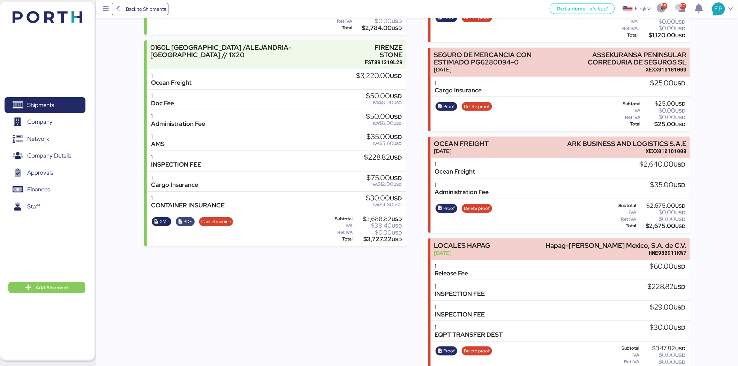
click at [189, 218] on span "PDF" at bounding box center [188, 222] width 9 height 8
click at [380, 237] on div "$3,727.22 USD" at bounding box center [379, 239] width 48 height 5
copy div "3,727.22"
